Goal: Task Accomplishment & Management: Manage account settings

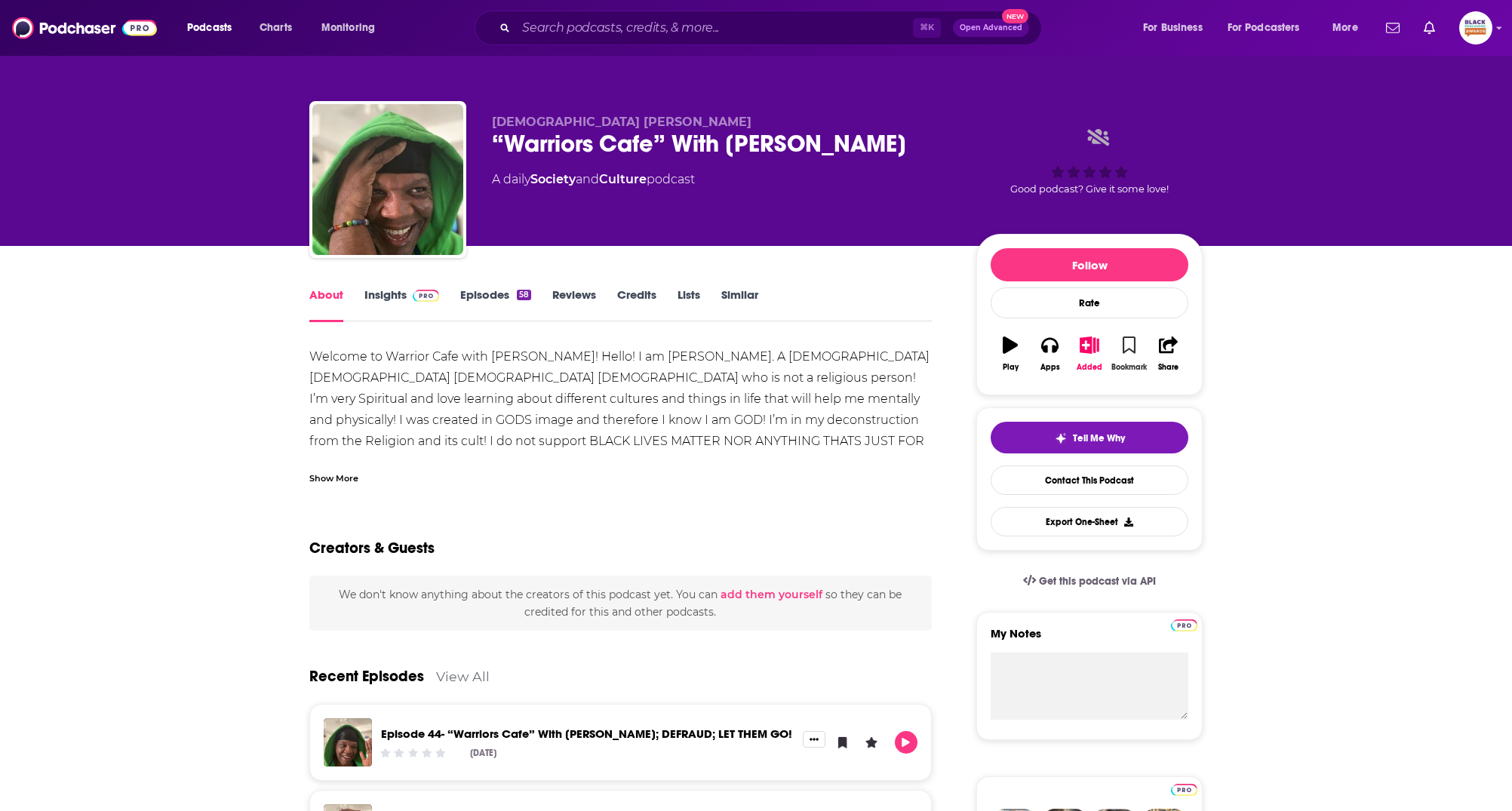
click at [1131, 349] on icon "button" at bounding box center [1129, 345] width 13 height 17
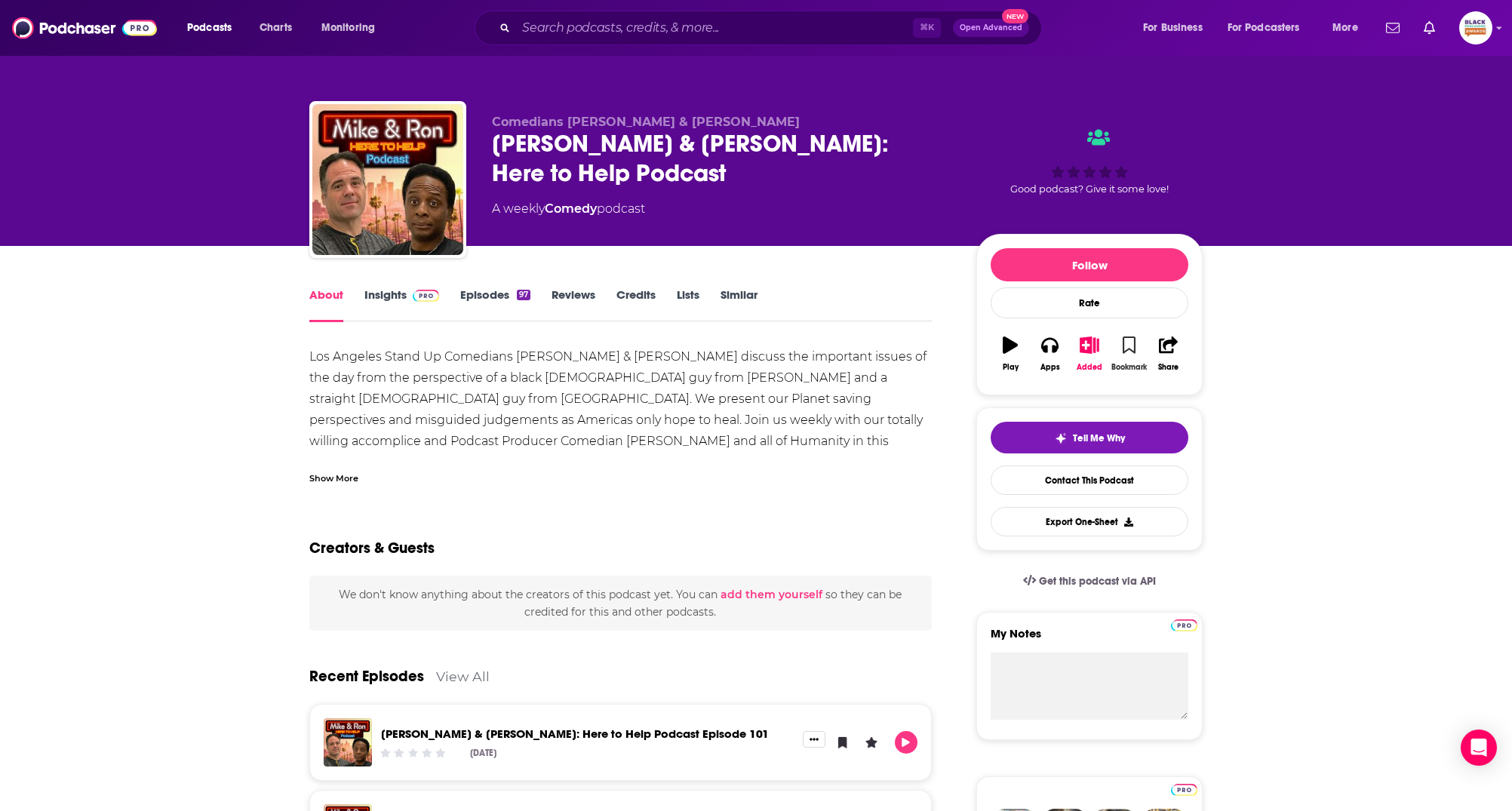
click at [1132, 341] on icon "button" at bounding box center [1129, 345] width 13 height 17
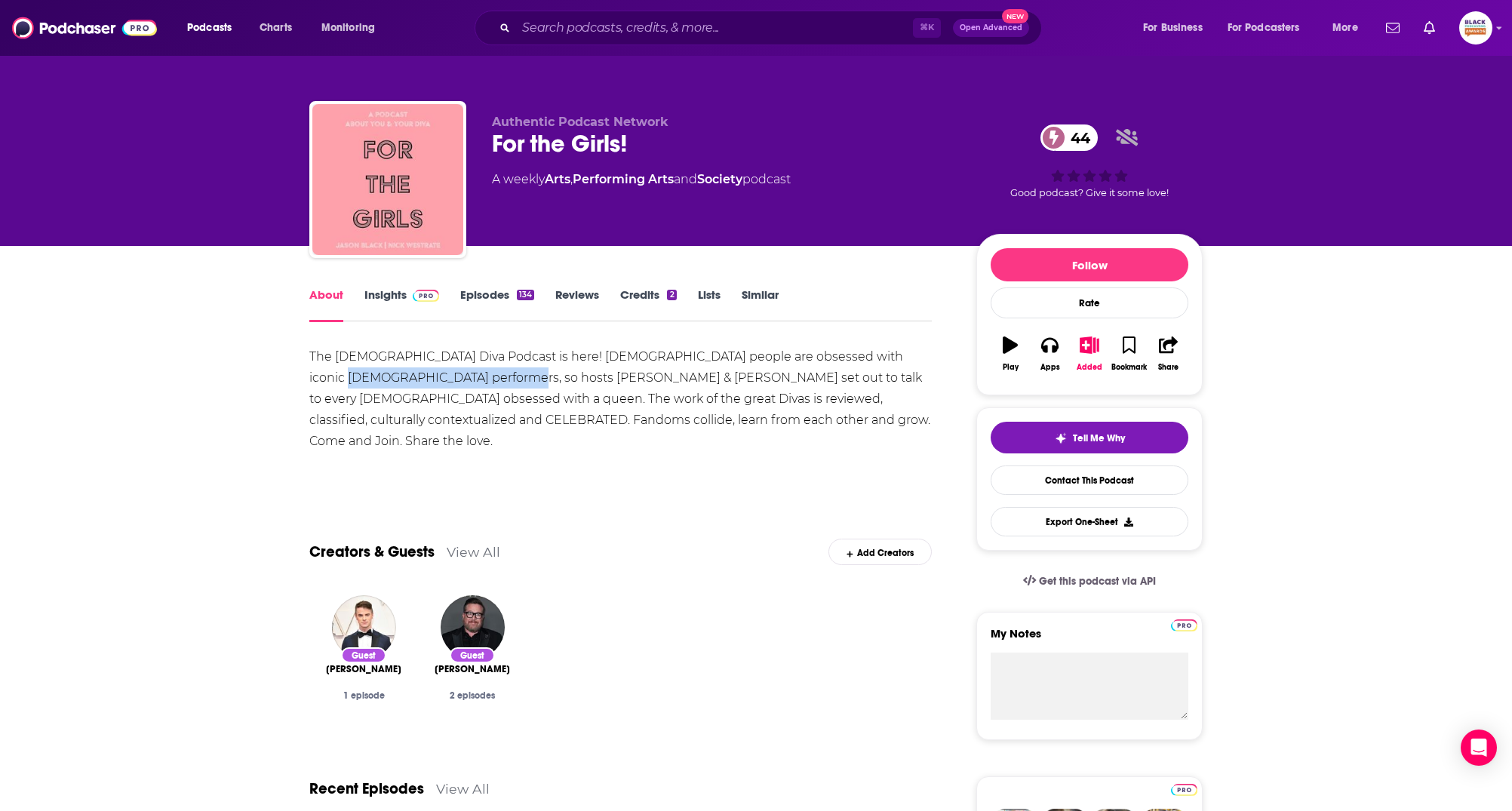
drag, startPoint x: 886, startPoint y: 359, endPoint x: 439, endPoint y: 380, distance: 447.5
click at [439, 380] on div "The gay Diva Podcast is here! Queer people are obsessed with iconic female perf…" at bounding box center [621, 399] width 622 height 105
click at [1093, 341] on icon "button" at bounding box center [1089, 345] width 19 height 17
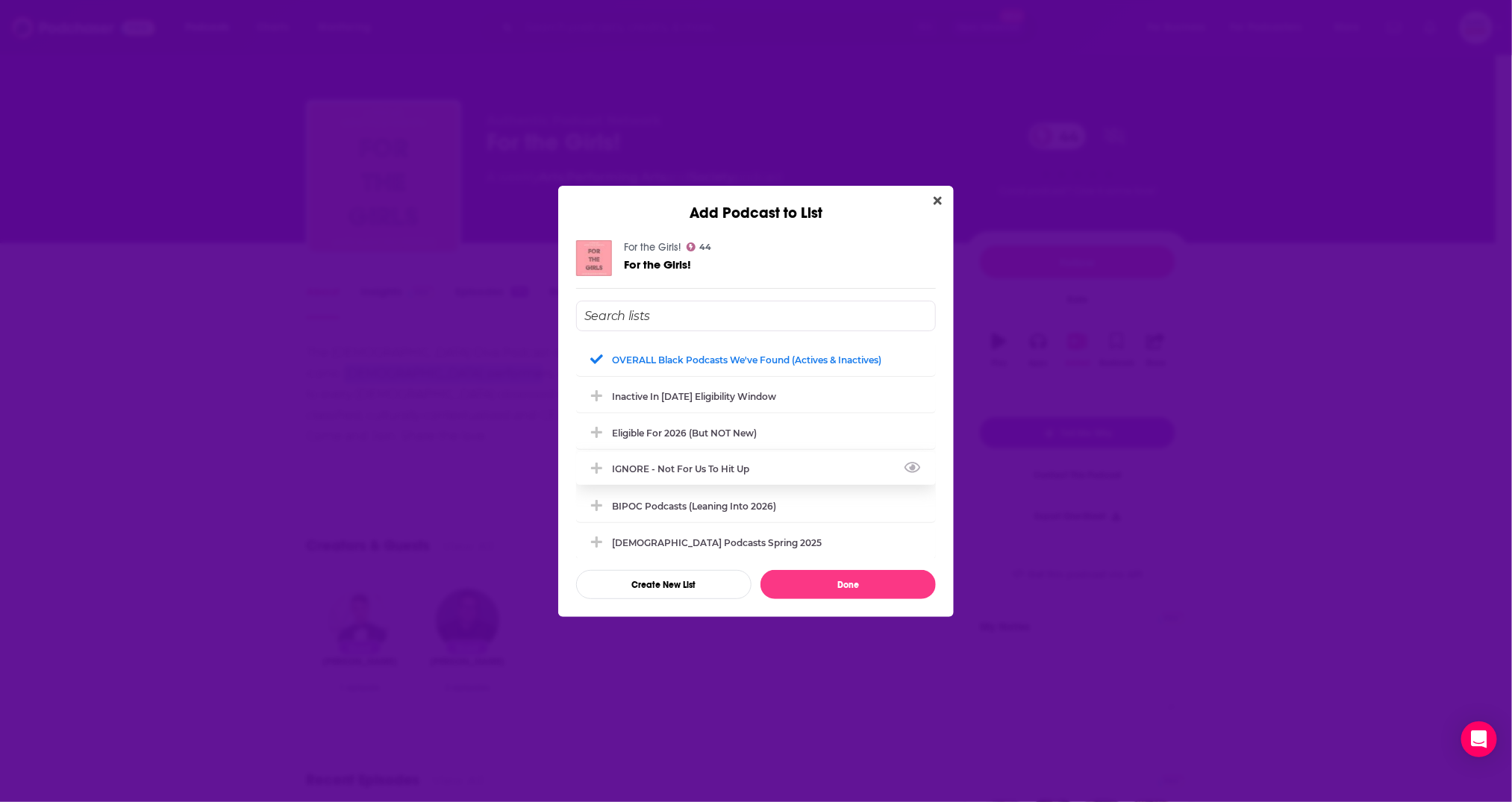
click at [686, 469] on div "IGNORE - not for us to hit up" at bounding box center [685, 469] width 146 height 11
click at [703, 359] on div "OVERALL Black podcasts we've found (actives & inactives)" at bounding box center [751, 359] width 278 height 11
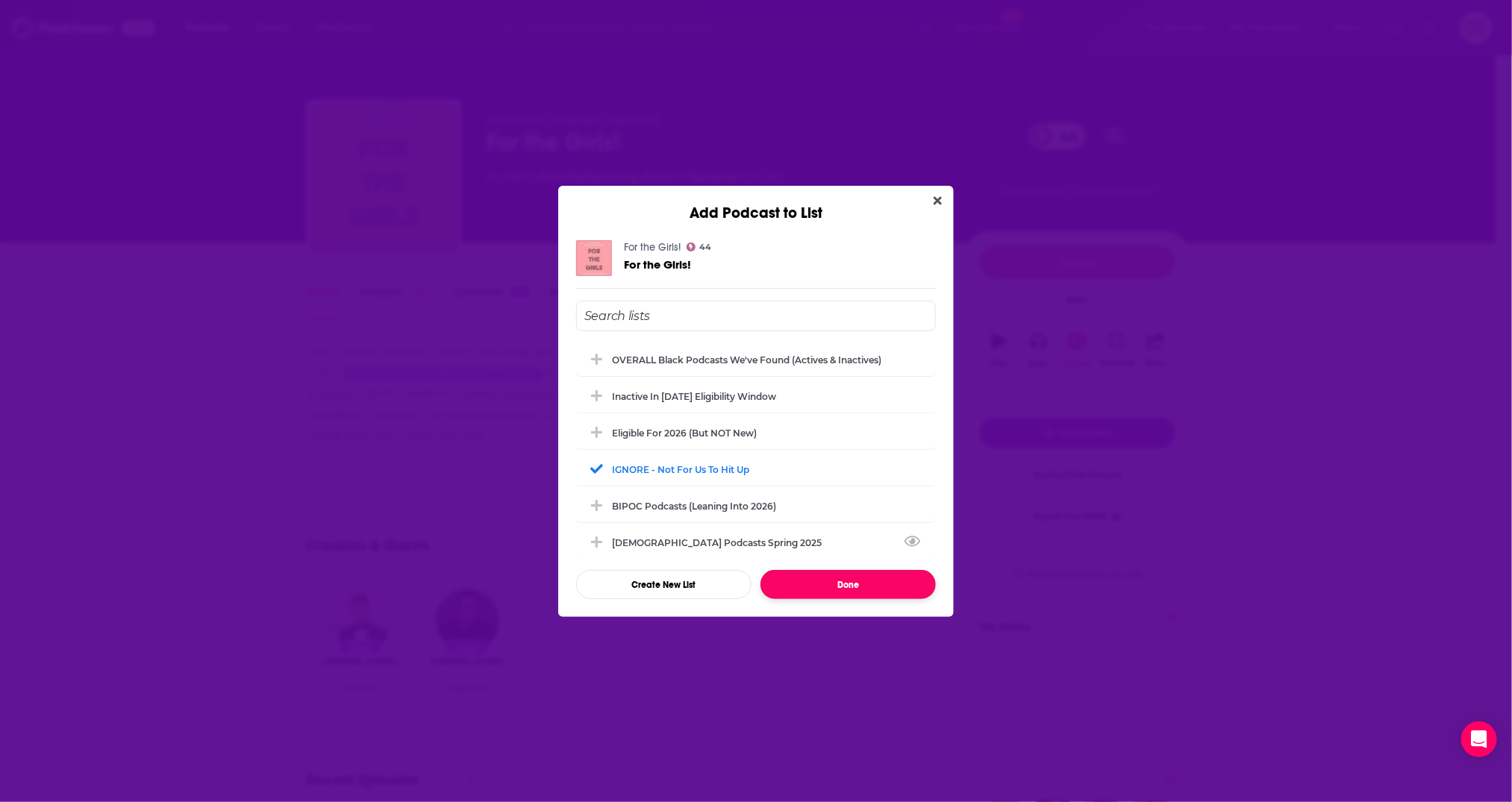
click at [868, 585] on button "Done" at bounding box center [848, 585] width 175 height 29
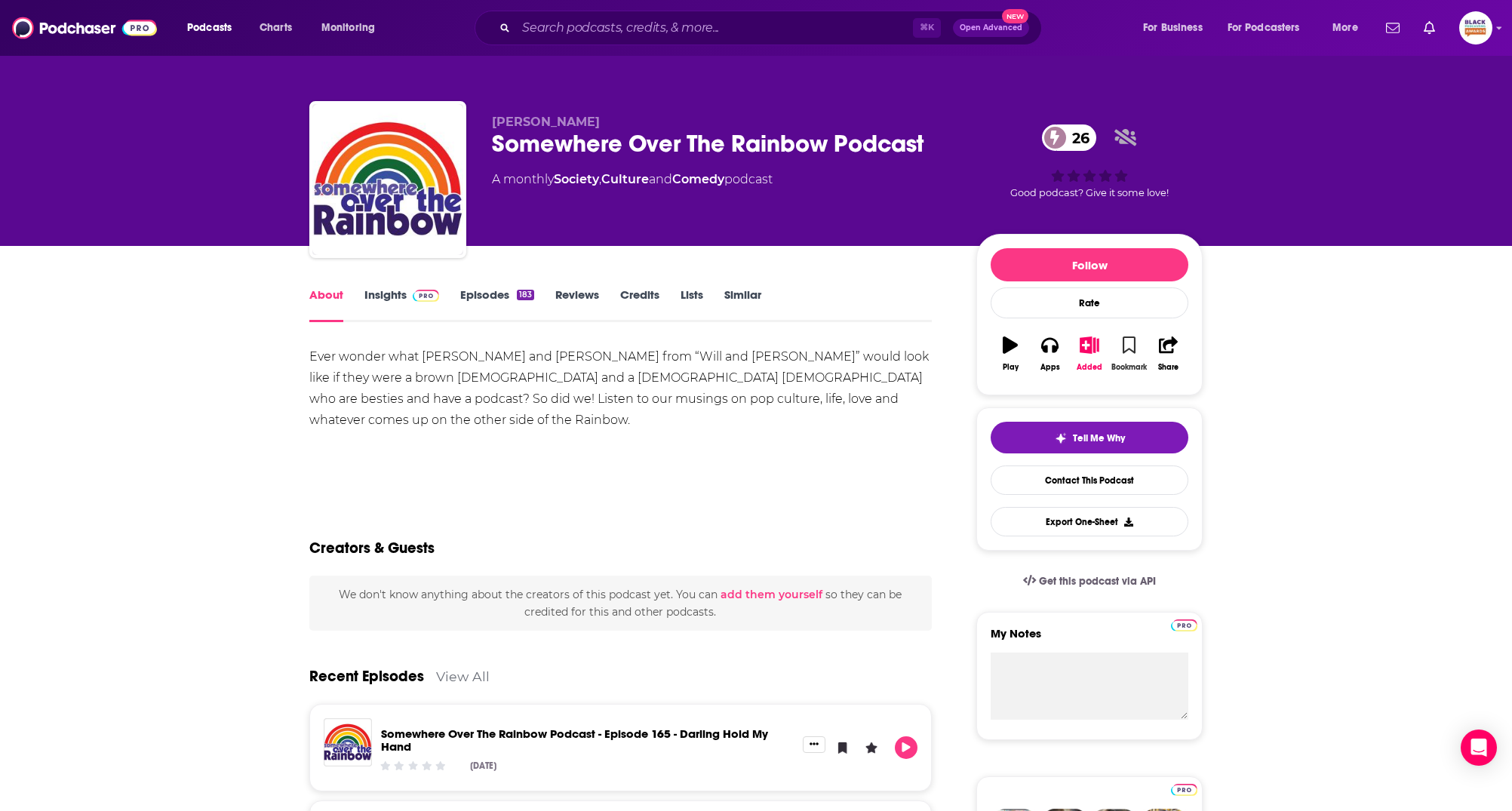
click at [1137, 341] on button "Bookmark" at bounding box center [1128, 353] width 39 height 54
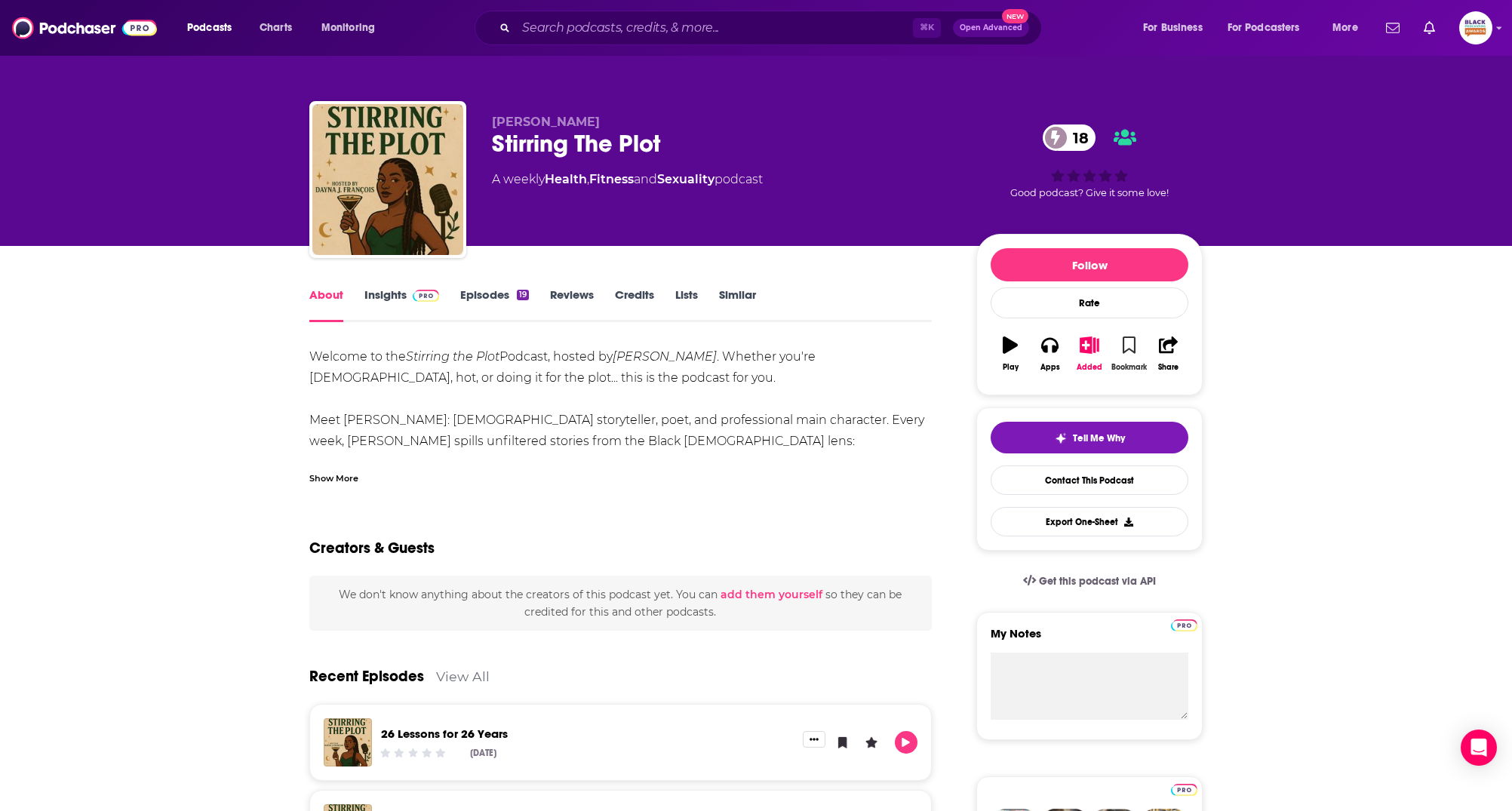
click at [1128, 340] on icon "button" at bounding box center [1129, 345] width 13 height 17
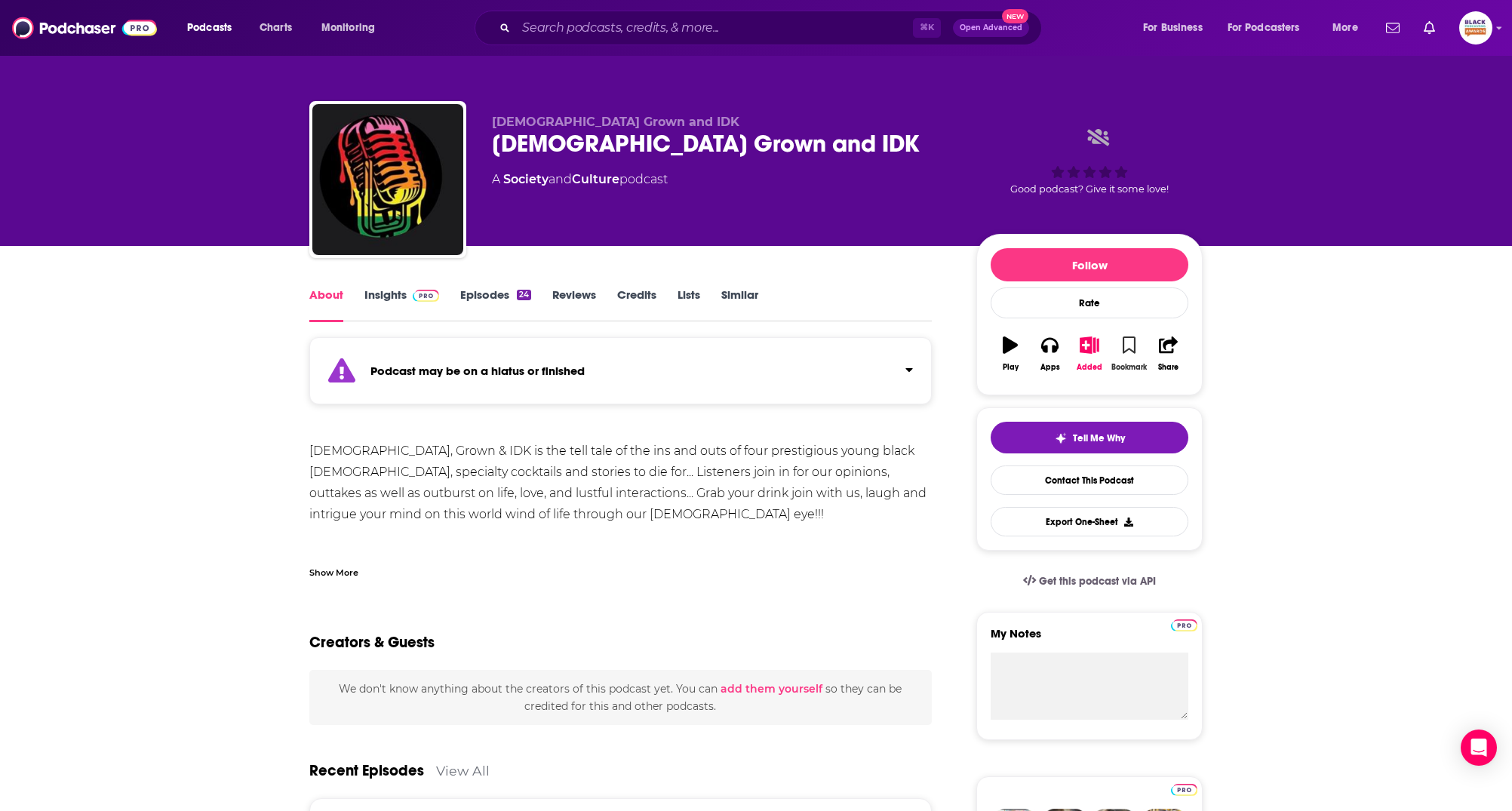
click at [1128, 344] on icon "button" at bounding box center [1129, 345] width 13 height 17
click at [867, 365] on div "Podcast may be on a hiatus or finished" at bounding box center [621, 371] width 622 height 67
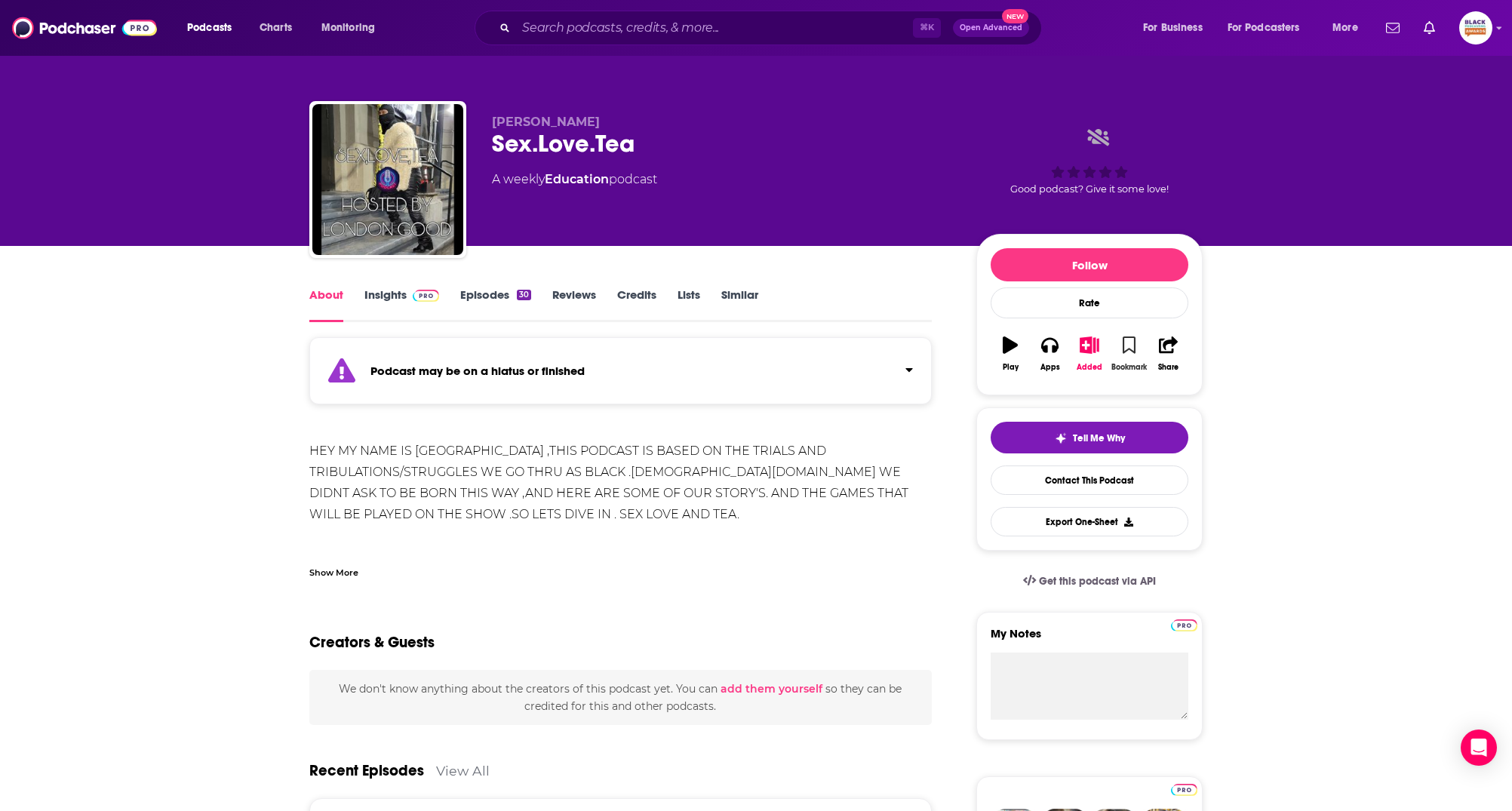
click at [1121, 333] on button "Bookmark" at bounding box center [1128, 353] width 39 height 54
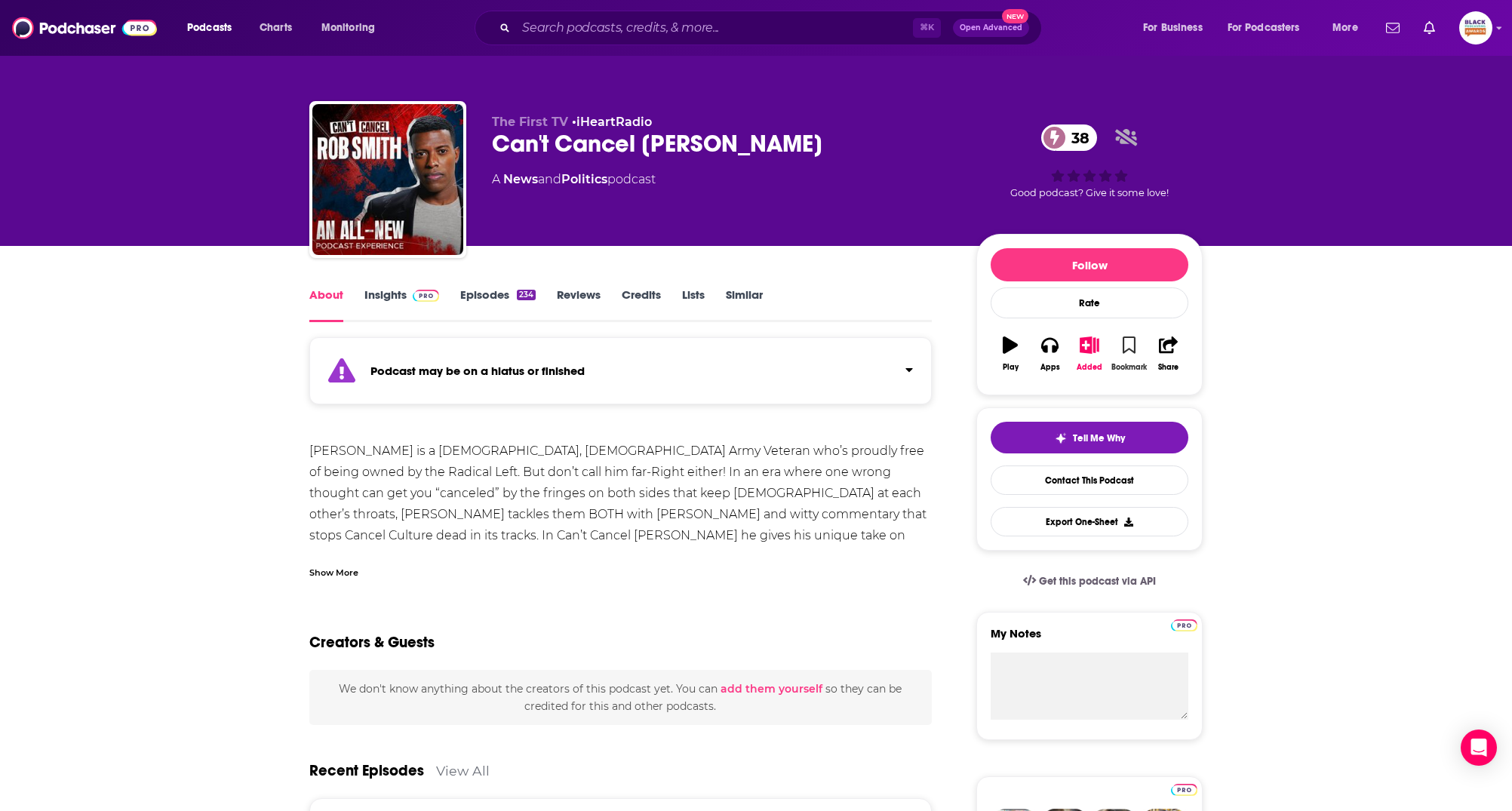
drag, startPoint x: 1123, startPoint y: 349, endPoint x: 1136, endPoint y: 356, distance: 14.8
click at [1124, 349] on icon "button" at bounding box center [1129, 345] width 13 height 17
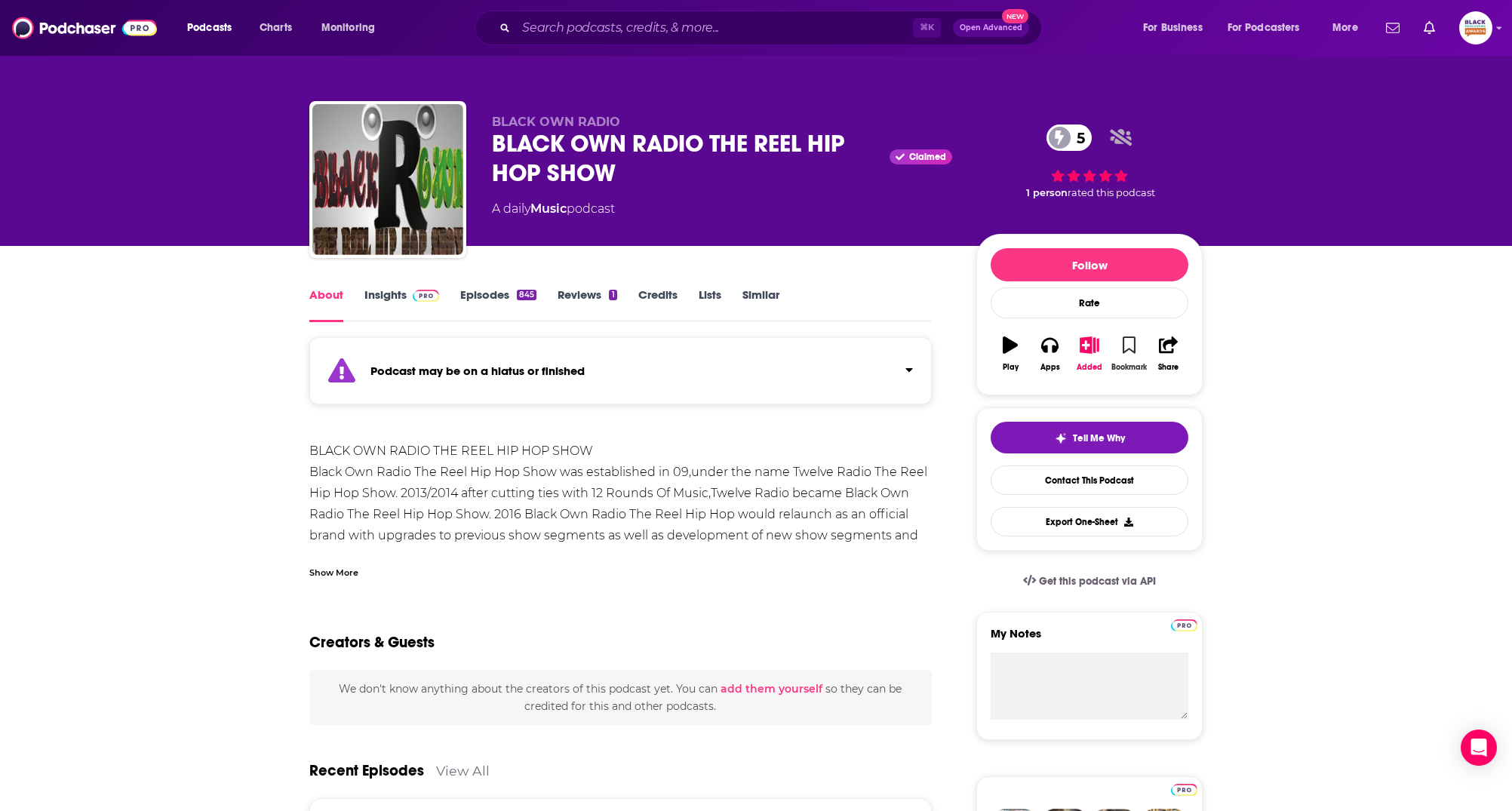
click at [1135, 343] on icon "button" at bounding box center [1129, 345] width 13 height 17
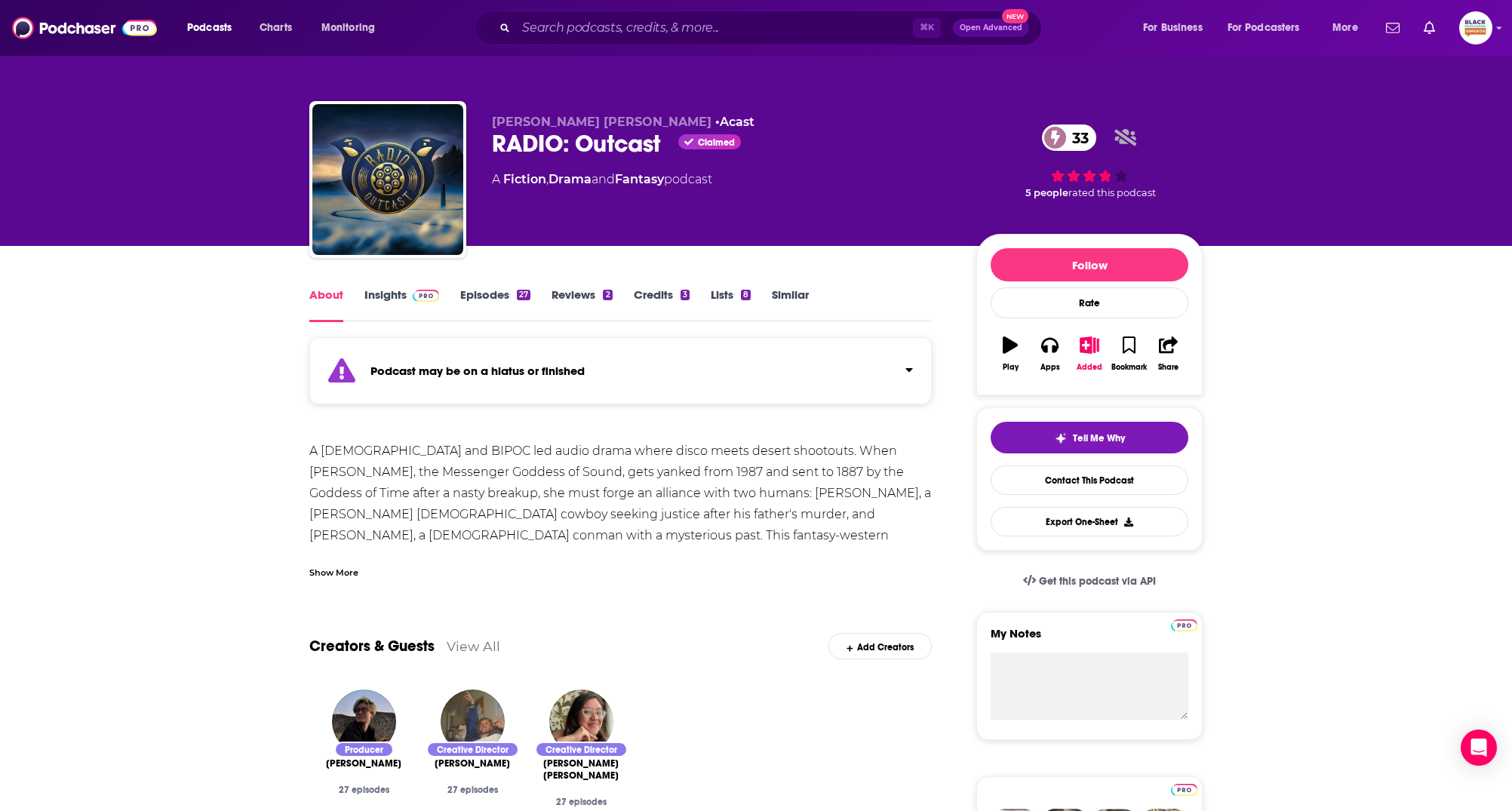
click at [317, 566] on div "Show More" at bounding box center [334, 571] width 49 height 14
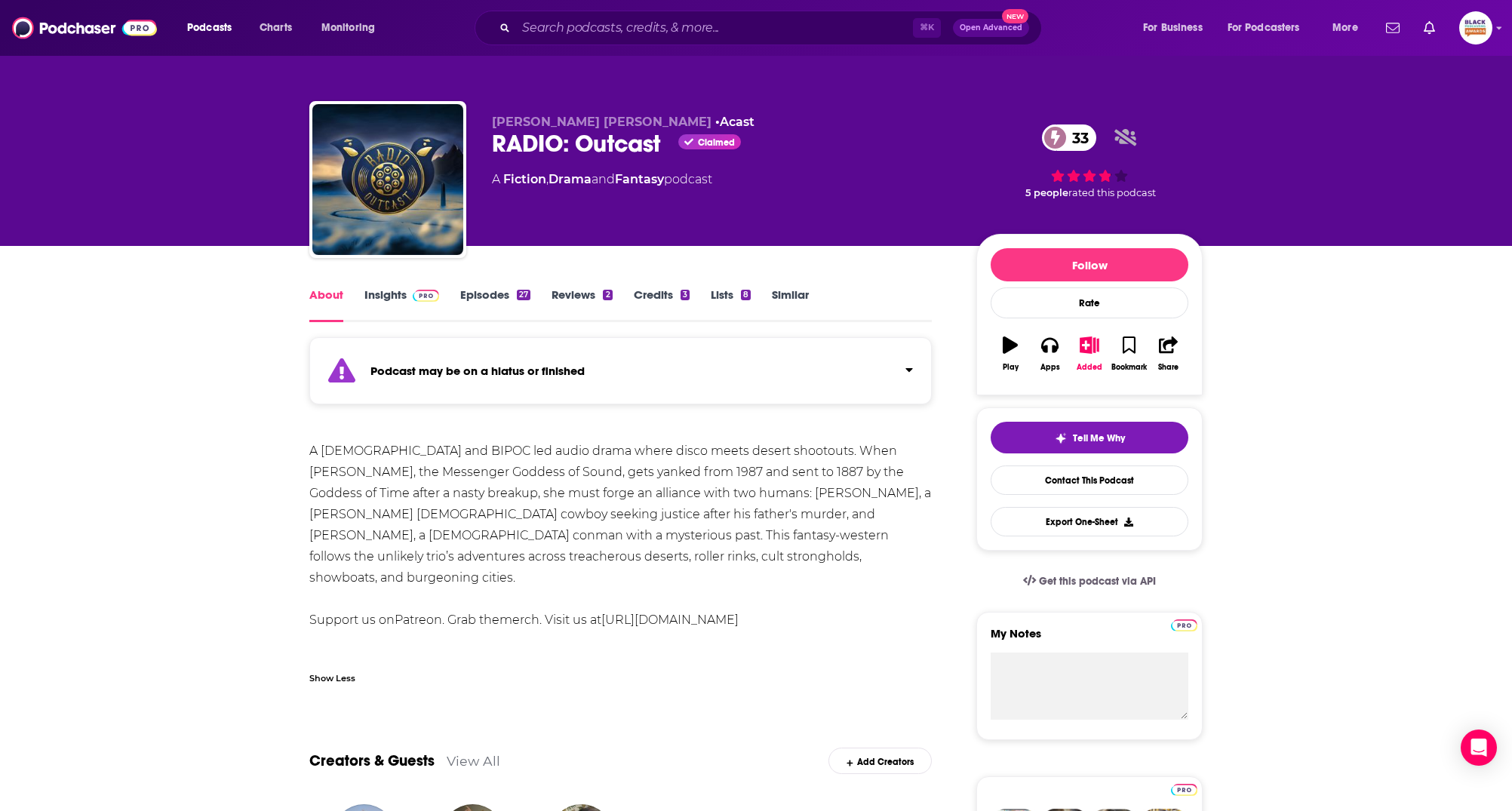
click at [1012, 350] on icon "button" at bounding box center [1011, 345] width 15 height 17
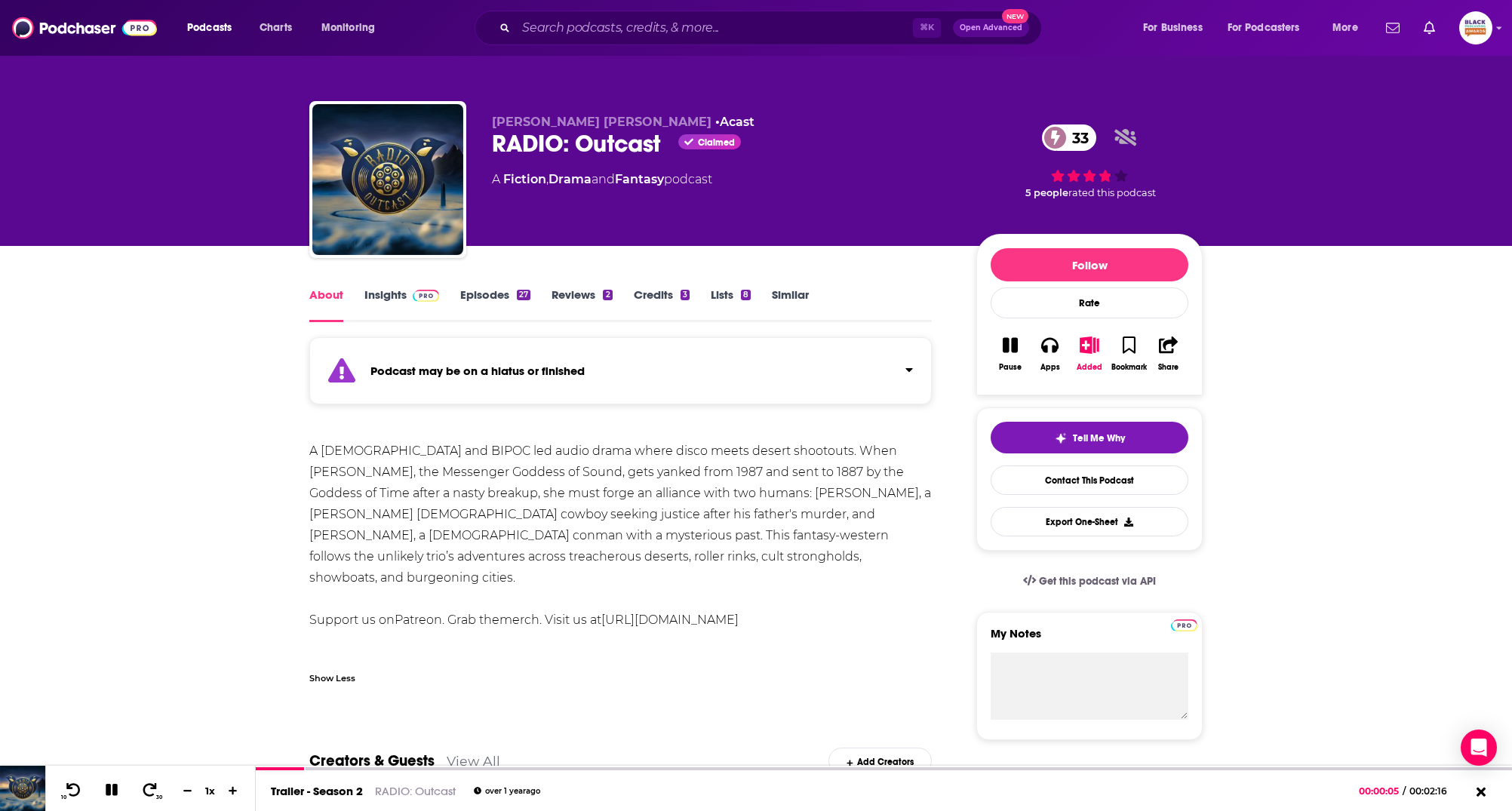
click at [790, 394] on div "Podcast may be on a hiatus or finished" at bounding box center [621, 371] width 622 height 67
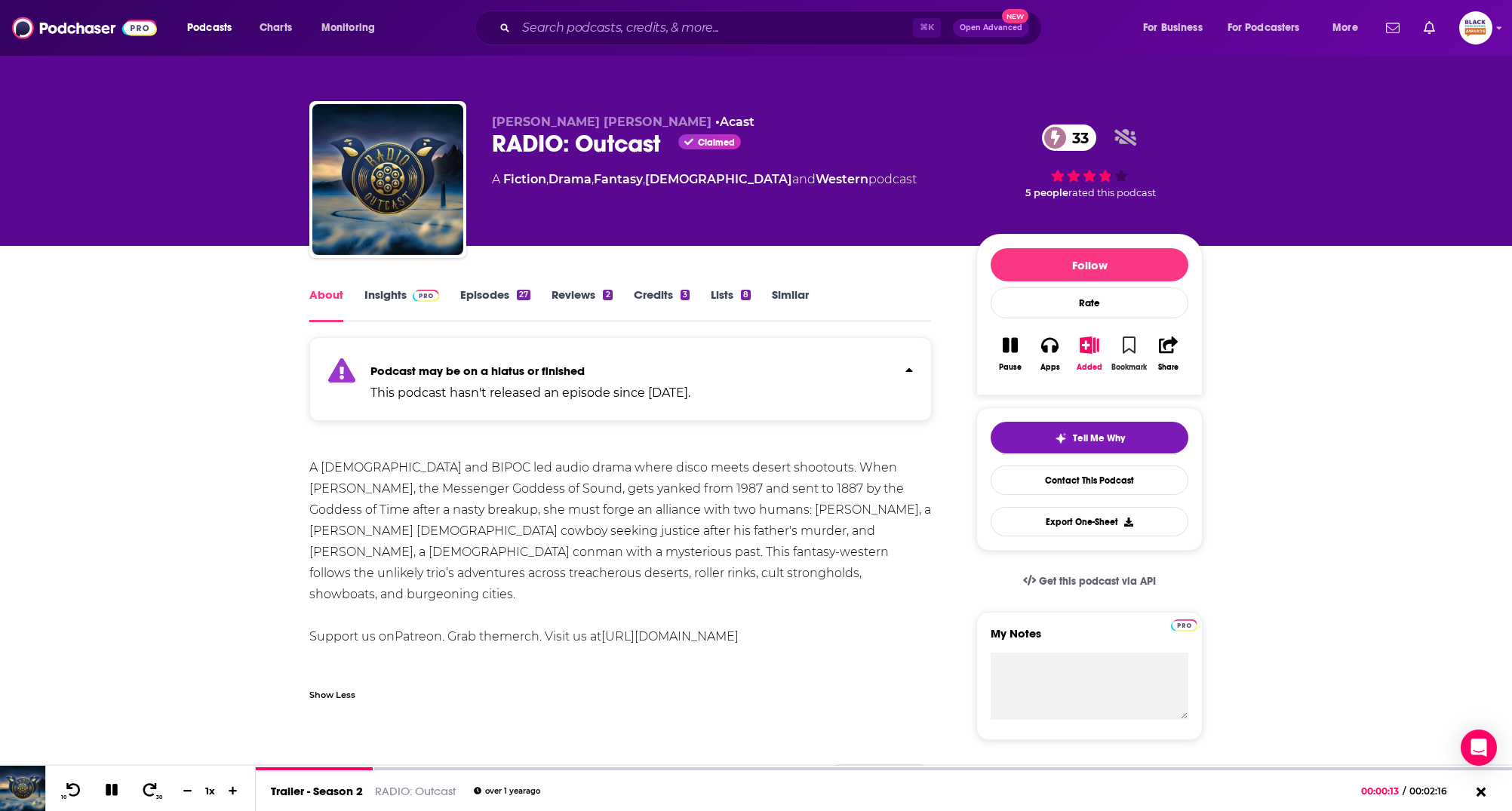
click at [1136, 345] on button "Bookmark" at bounding box center [1128, 353] width 39 height 54
click at [1005, 346] on icon "button" at bounding box center [1011, 346] width 15 height 15
click at [1078, 348] on button "Added" at bounding box center [1089, 353] width 39 height 54
